Goal: Information Seeking & Learning: Learn about a topic

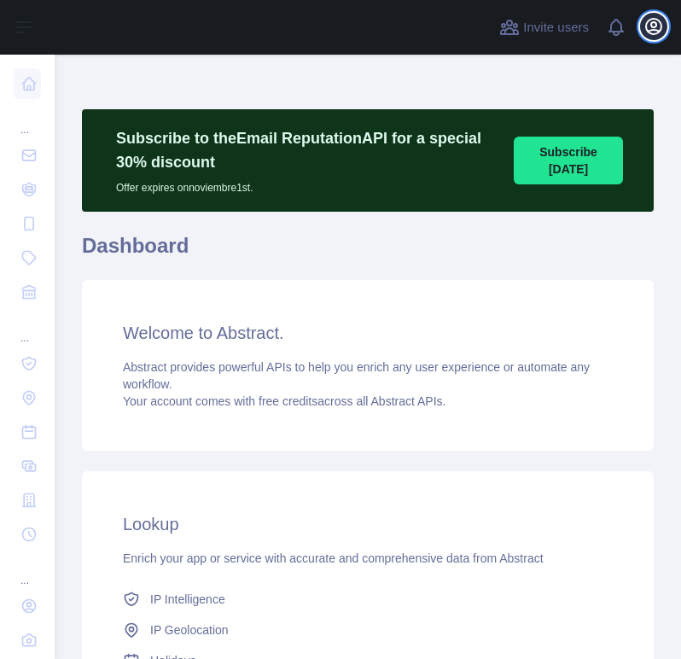
click at [648, 25] on icon "button" at bounding box center [653, 26] width 20 height 20
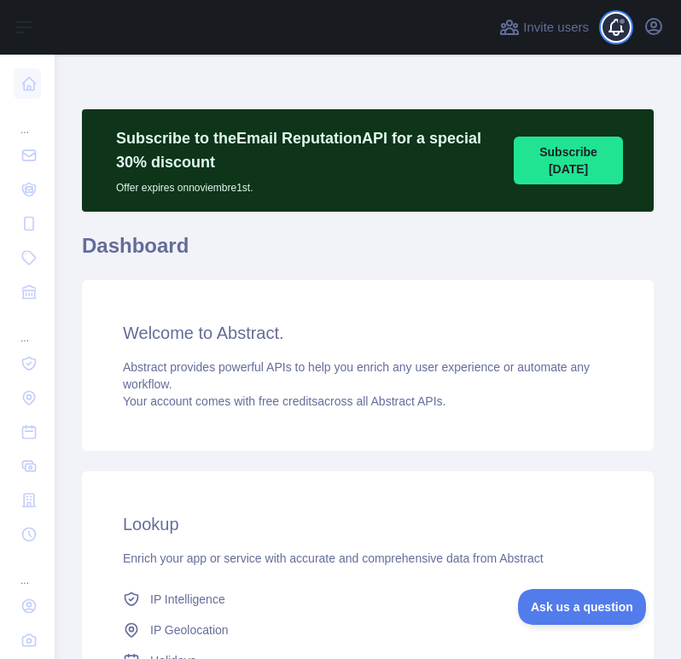
click at [618, 20] on span at bounding box center [622, 21] width 9 height 9
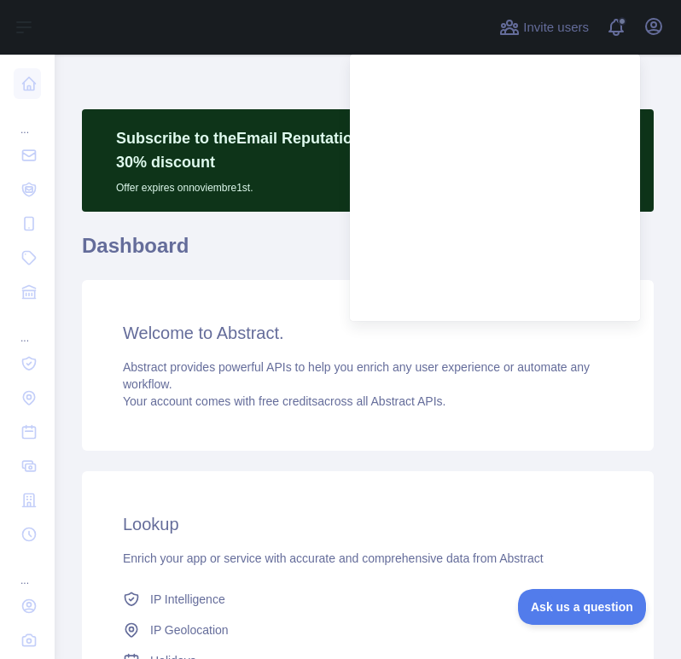
click at [239, 294] on div "Welcome to Abstract. Abstract provides powerful APIs to help you enrich any use…" at bounding box center [368, 365] width 572 height 171
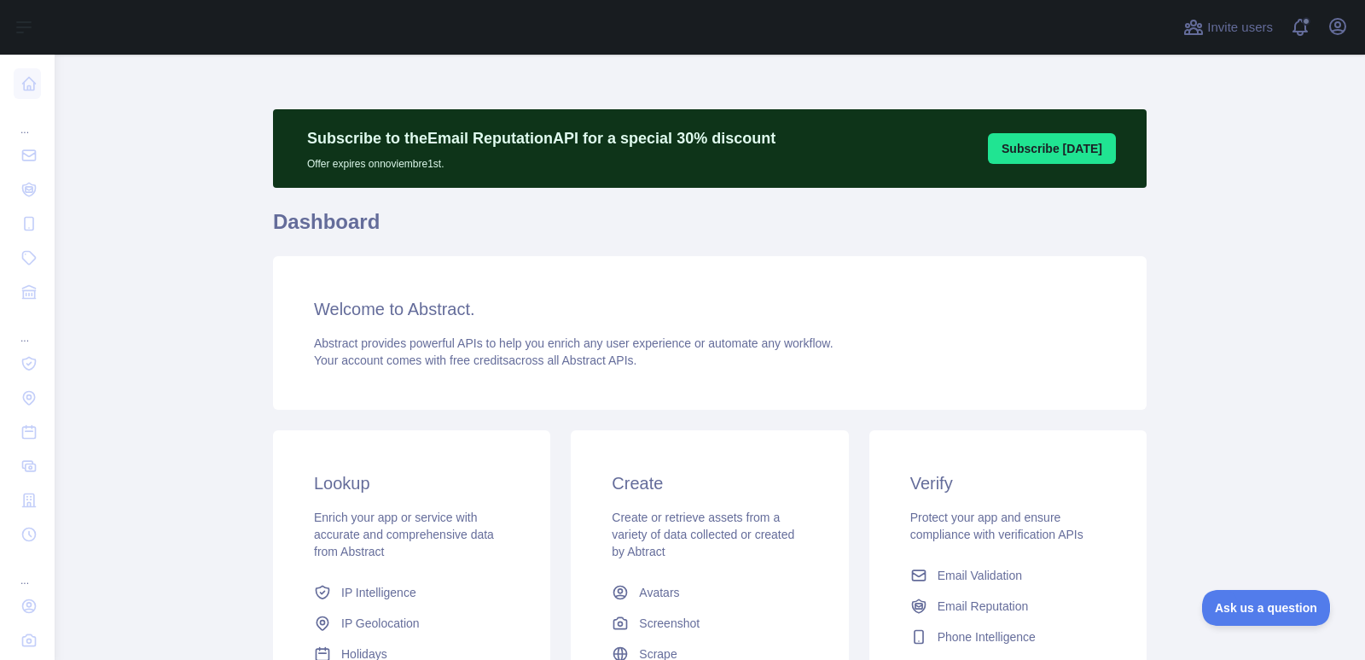
click at [504, 369] on div "Welcome to Abstract. Abstract provides powerful APIs to help you enrich any use…" at bounding box center [710, 333] width 874 height 154
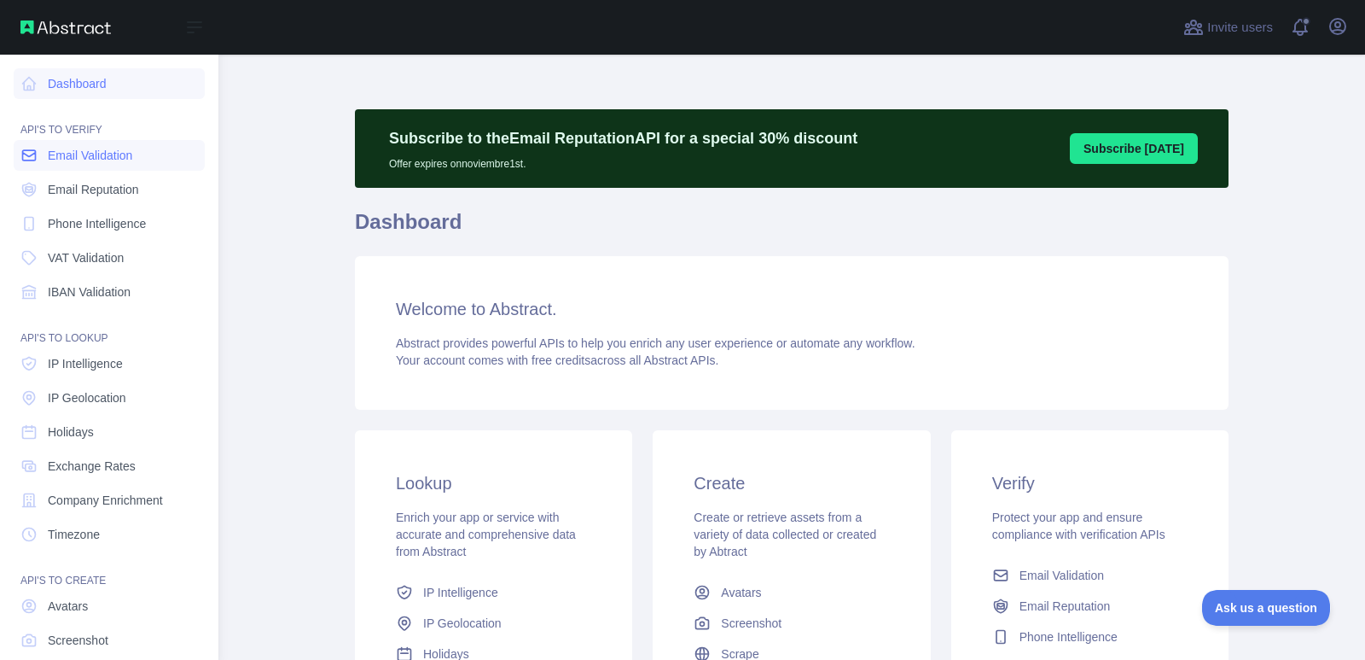
click at [55, 152] on span "Email Validation" at bounding box center [90, 155] width 84 height 17
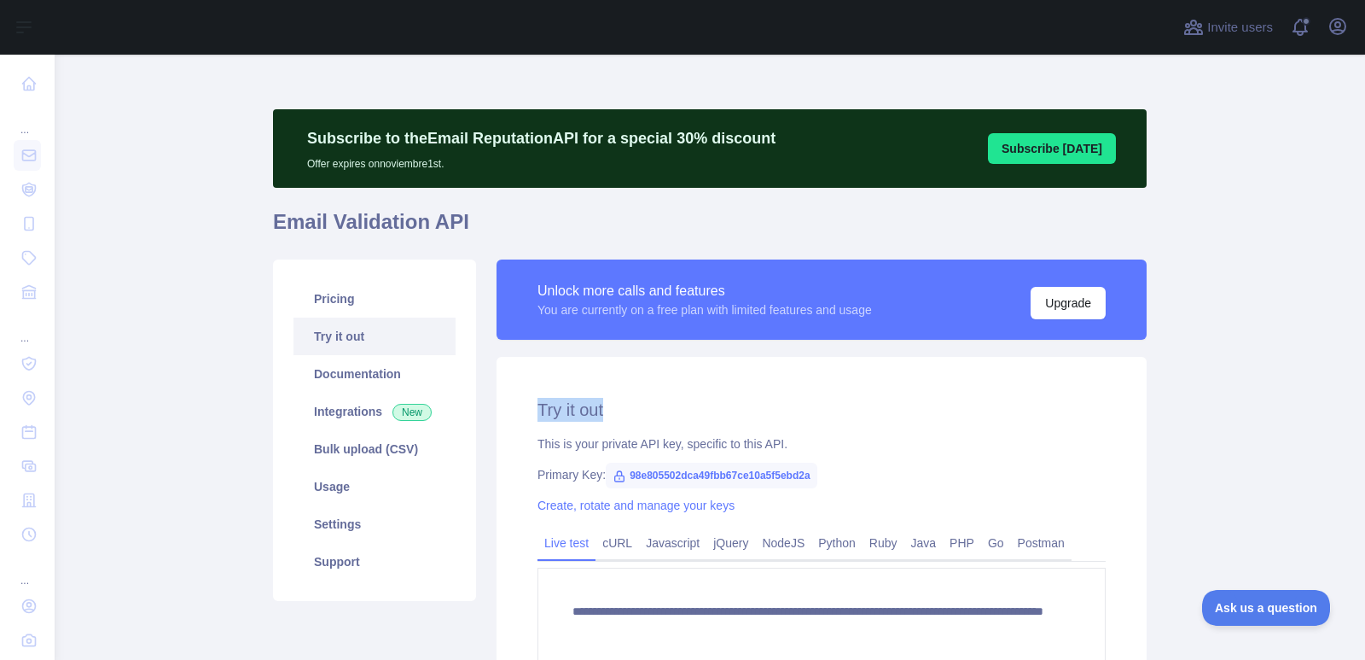
drag, startPoint x: 1343, startPoint y: 307, endPoint x: 1341, endPoint y: 359, distance: 52.1
click at [680, 359] on main "**********" at bounding box center [710, 357] width 1311 height 605
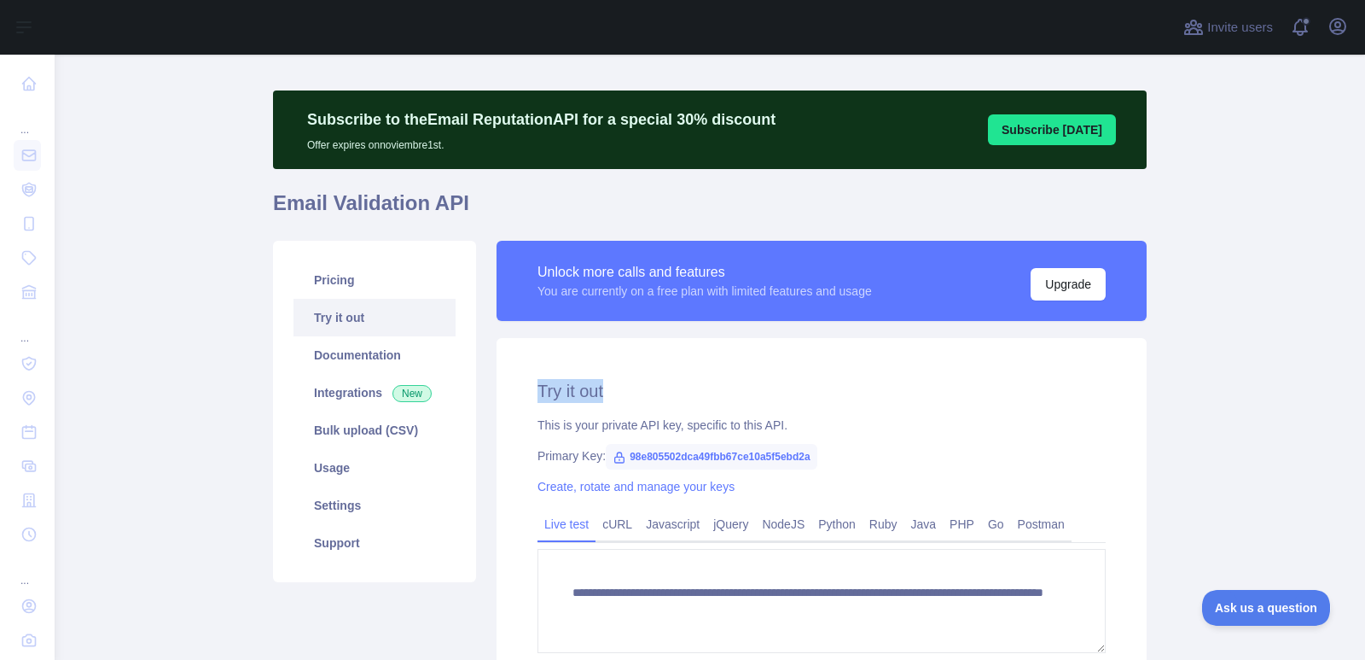
scroll to position [14, 0]
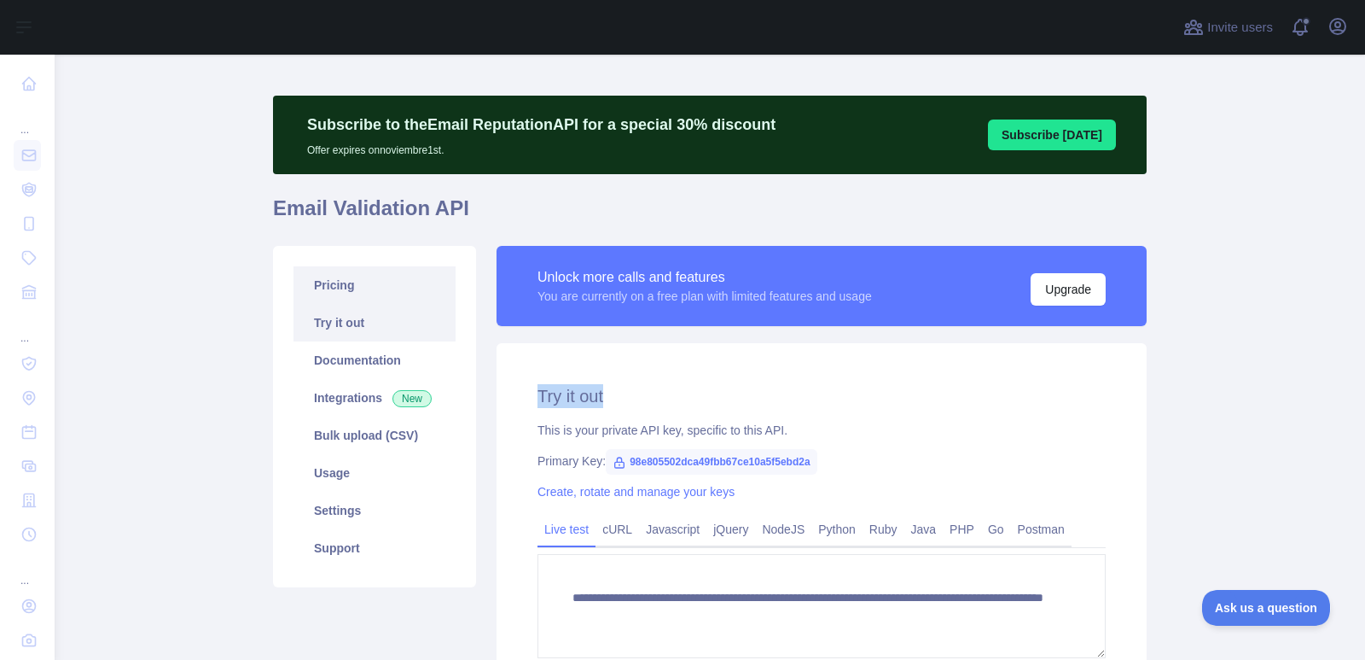
click at [322, 289] on link "Pricing" at bounding box center [375, 285] width 162 height 38
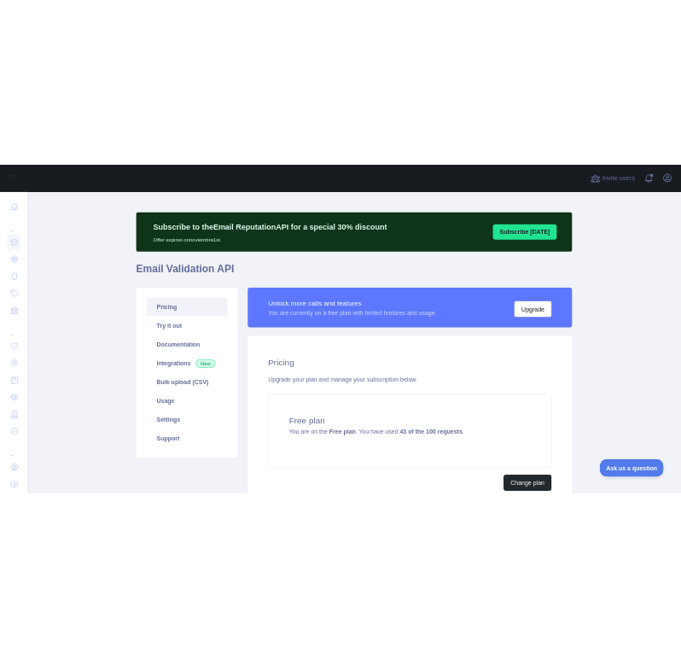
scroll to position [175, 0]
